Goal: Navigation & Orientation: Find specific page/section

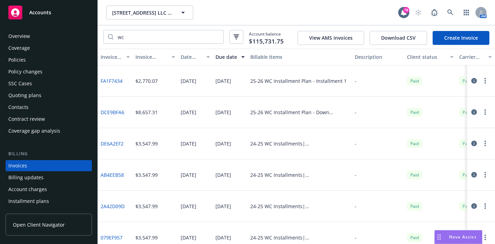
click at [23, 34] on div "Overview" at bounding box center [19, 36] width 22 height 11
